Goal: Task Accomplishment & Management: Use online tool/utility

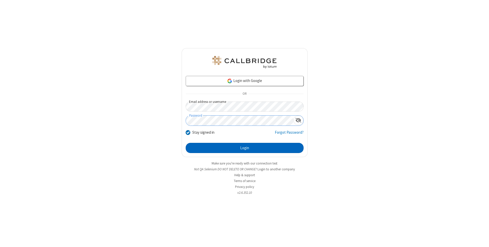
click at [244, 148] on button "Login" at bounding box center [245, 148] width 118 height 10
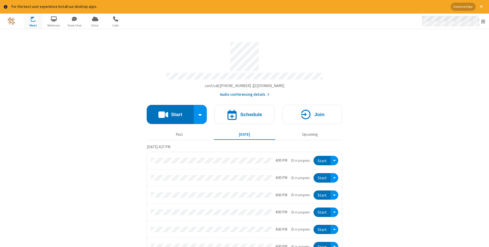
click at [483, 21] on span "Open menu" at bounding box center [483, 21] width 4 height 5
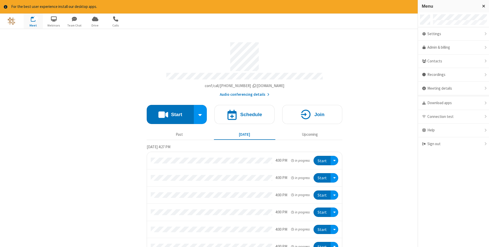
click at [33, 21] on span "button" at bounding box center [33, 19] width 19 height 9
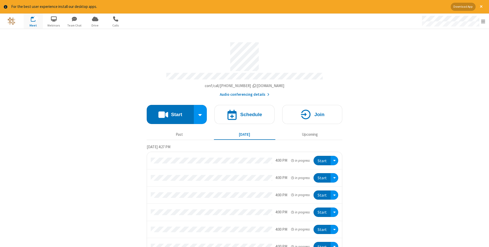
click at [33, 21] on span "button" at bounding box center [33, 19] width 19 height 9
click at [244, 113] on h4 "Schedule" at bounding box center [251, 114] width 22 height 5
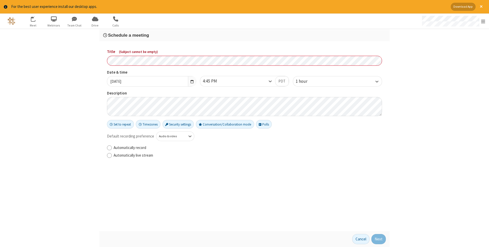
click at [244, 35] on h3 "Schedule a meeting" at bounding box center [244, 35] width 283 height 5
click at [379, 239] on button "Next" at bounding box center [378, 239] width 15 height 10
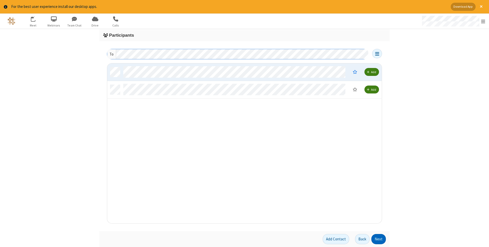
click at [379, 239] on button "Next" at bounding box center [378, 239] width 15 height 10
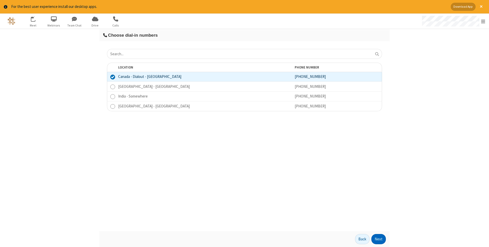
click at [379, 239] on button "Next" at bounding box center [378, 239] width 15 height 10
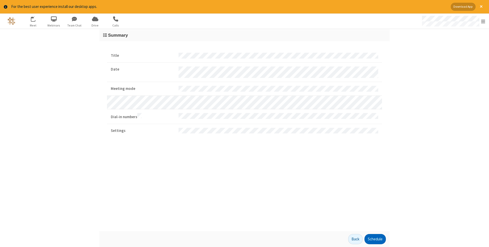
click at [375, 239] on button "Schedule" at bounding box center [374, 239] width 21 height 10
